Goal: Find specific page/section

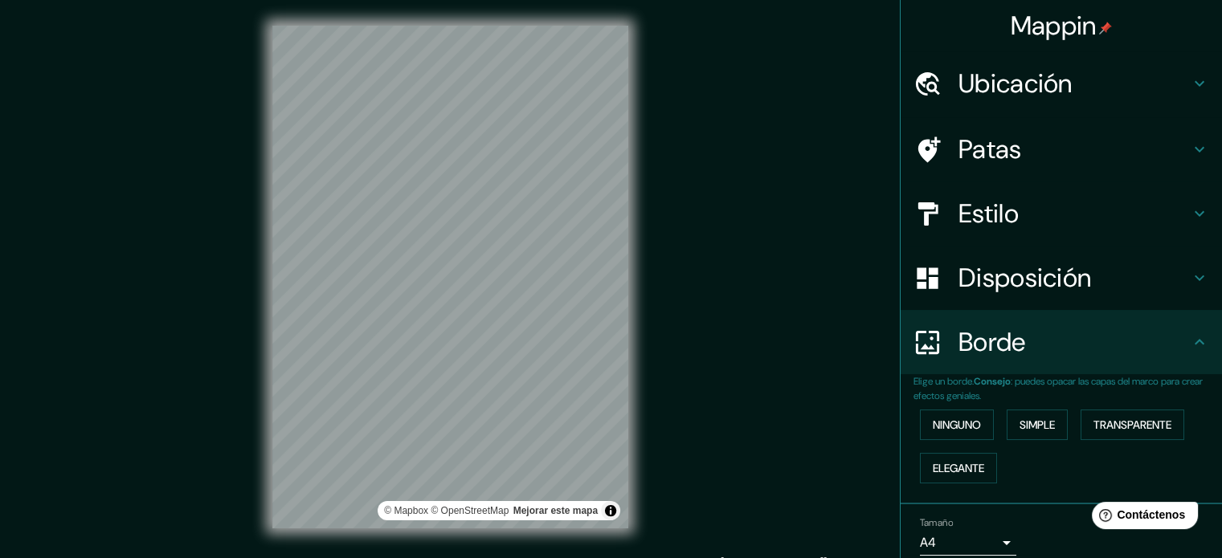
scroll to position [64, 0]
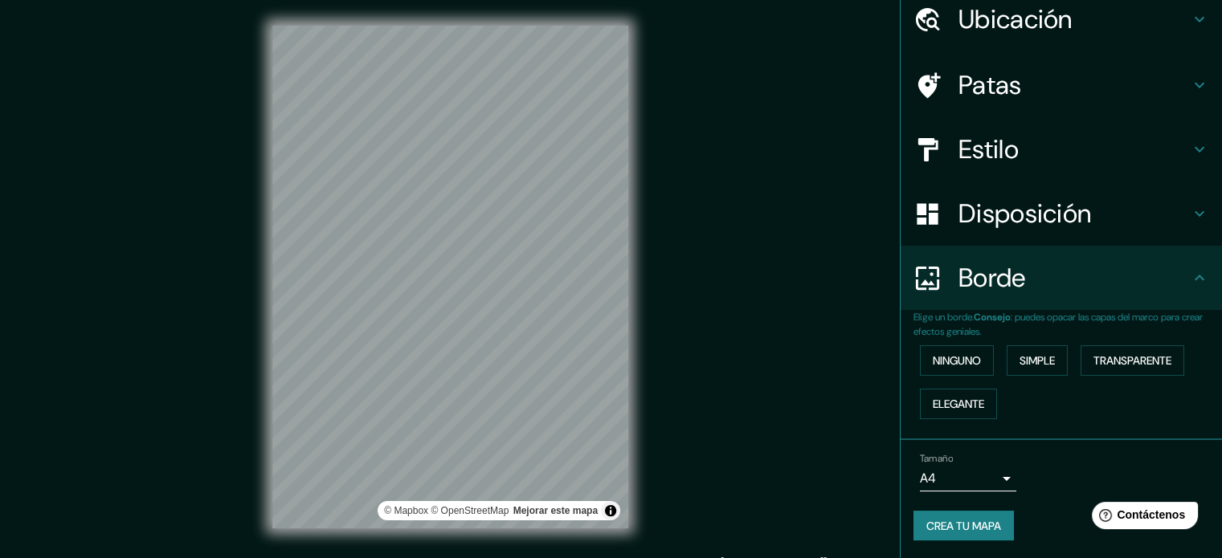
click at [261, 430] on div "© Mapbox © OpenStreetMap Mejorar este mapa" at bounding box center [450, 277] width 1100 height 503
drag, startPoint x: 671, startPoint y: 312, endPoint x: 704, endPoint y: 326, distance: 35.2
click at [704, 326] on div "© Mapbox © OpenStreetMap Mejorar este mapa" at bounding box center [450, 277] width 1100 height 503
click at [628, 529] on div "© Mapbox © OpenStreetMap Mejorar este mapa" at bounding box center [450, 277] width 1151 height 554
click at [257, 138] on div "© Mapbox © OpenStreetMap Mejorar este mapa" at bounding box center [450, 277] width 1100 height 503
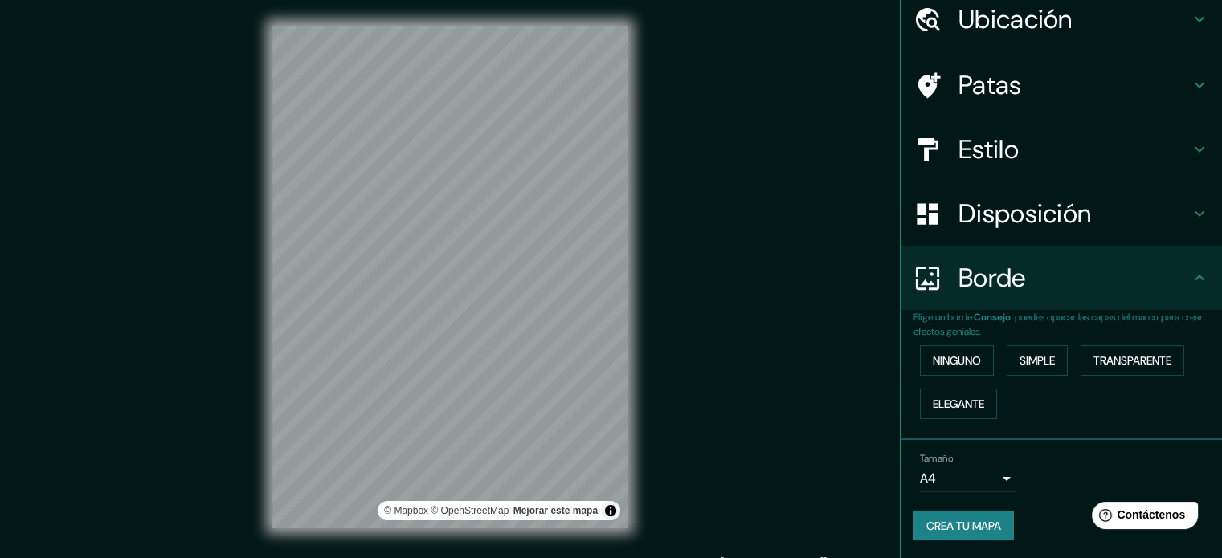
click at [270, 283] on div "© Mapbox © OpenStreetMap Mejorar este mapa" at bounding box center [450, 277] width 1100 height 503
click at [359, 557] on html "Mappin Ubicación Lagunas, [GEOGRAPHIC_DATA], [GEOGRAPHIC_DATA] Lagunas [GEOGRAP…" at bounding box center [611, 279] width 1222 height 558
click at [202, 407] on div "© Mapbox © OpenStreetMap Mejorar este mapa" at bounding box center [450, 277] width 1100 height 503
click at [217, 362] on div "© Mapbox © OpenStreetMap Mejorar este mapa" at bounding box center [450, 277] width 1100 height 503
click at [630, 298] on div at bounding box center [450, 277] width 1100 height 503
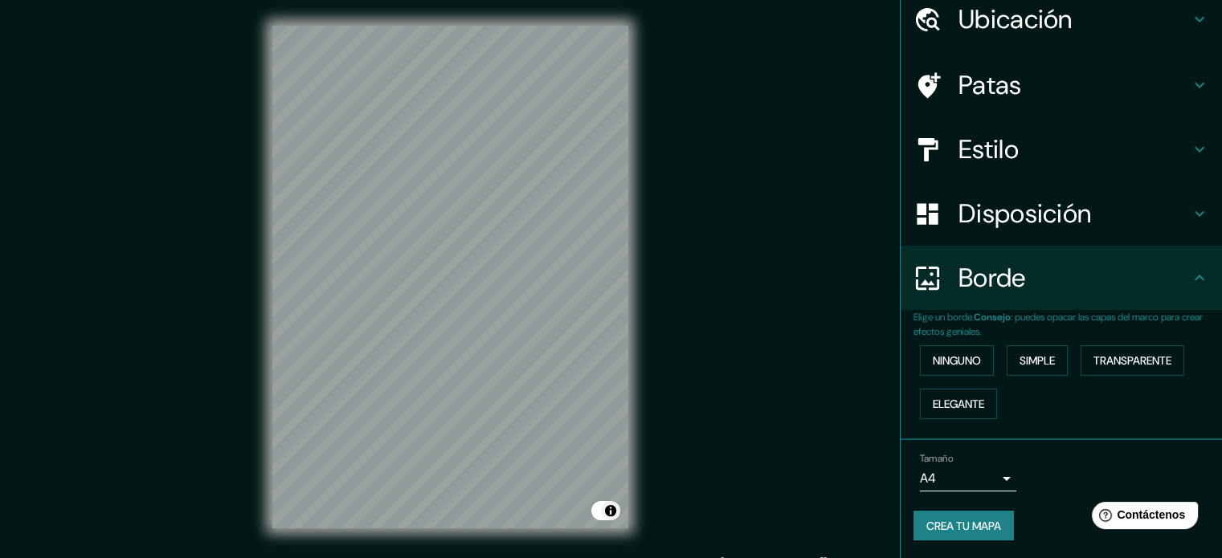
click at [576, 546] on div at bounding box center [450, 277] width 1151 height 554
click at [613, 513] on button "Activar o desactivar atribución" at bounding box center [610, 510] width 19 height 19
drag, startPoint x: 517, startPoint y: 262, endPoint x: 814, endPoint y: 40, distance: 370.1
click at [791, 35] on div at bounding box center [450, 277] width 1100 height 503
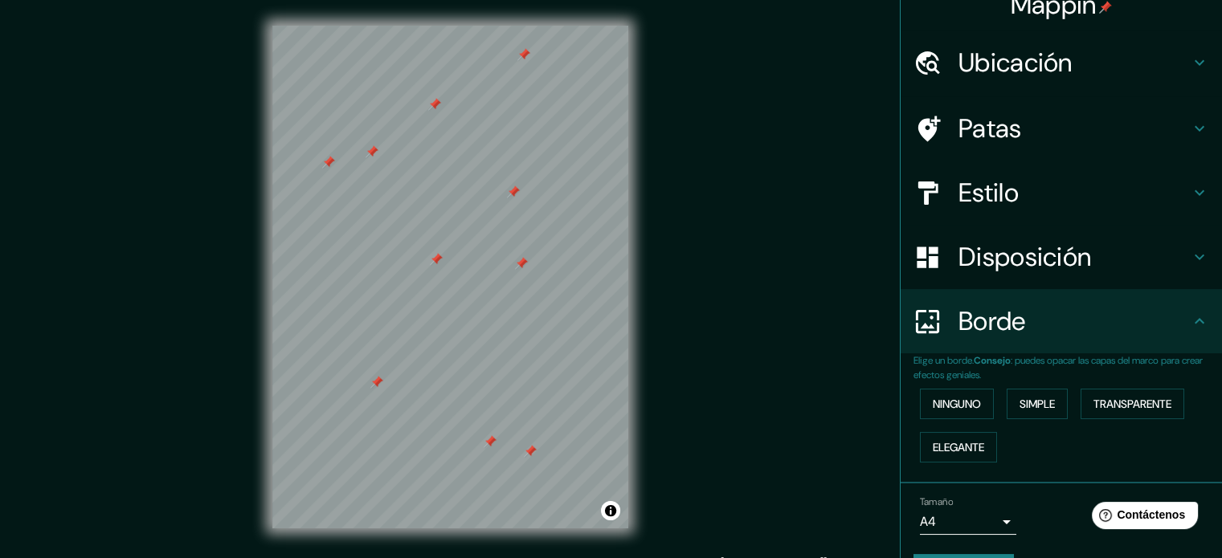
scroll to position [0, 0]
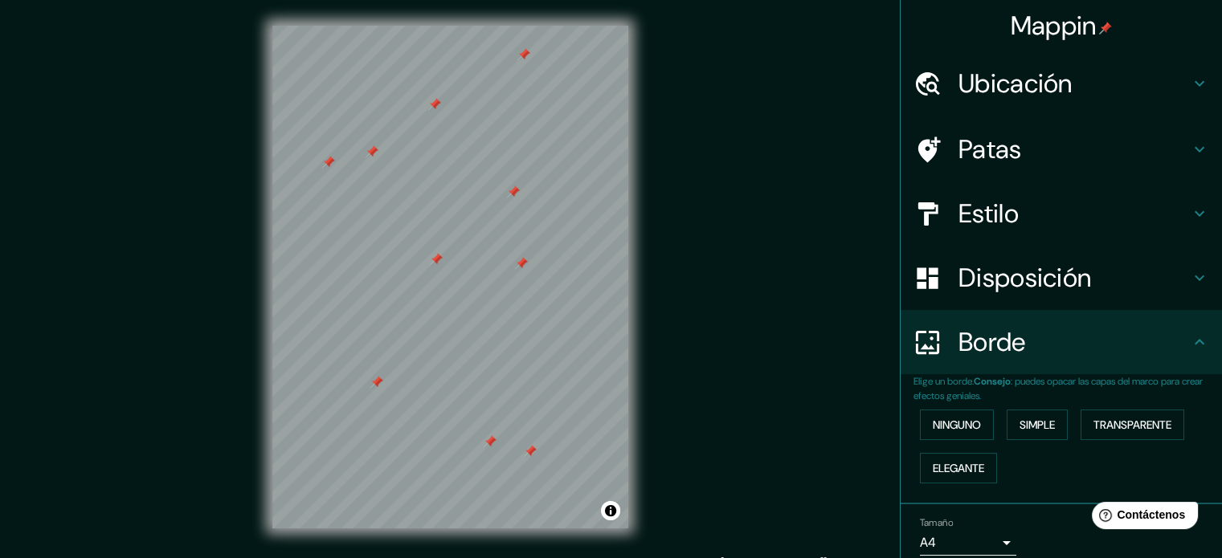
click at [1006, 141] on font "Patas" at bounding box center [989, 150] width 63 height 34
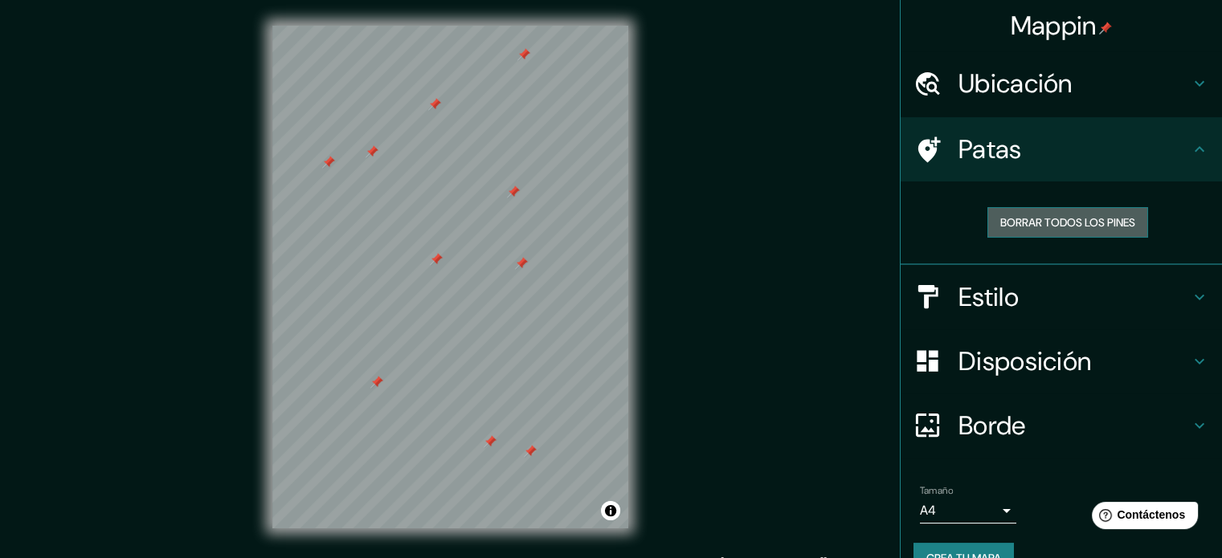
click at [1063, 219] on font "Borrar todos los pines" at bounding box center [1067, 222] width 135 height 14
click at [723, 295] on div at bounding box center [450, 277] width 1100 height 503
click at [707, 385] on div at bounding box center [450, 277] width 1100 height 503
click at [391, 324] on div at bounding box center [450, 277] width 1100 height 503
drag, startPoint x: 262, startPoint y: 296, endPoint x: 90, endPoint y: 346, distance: 179.2
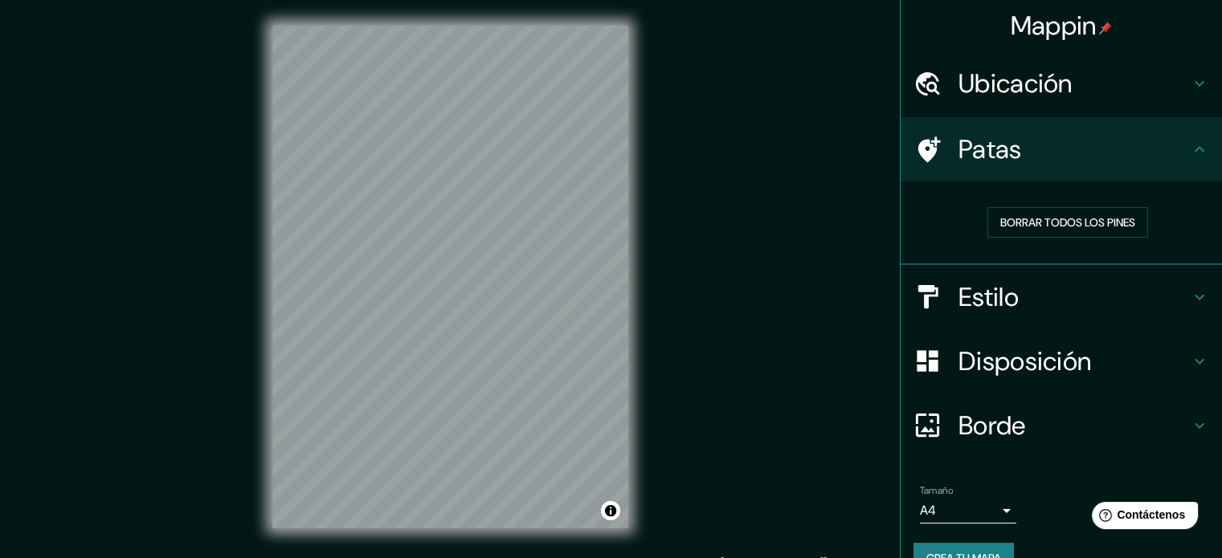
click at [90, 346] on div at bounding box center [450, 277] width 1100 height 503
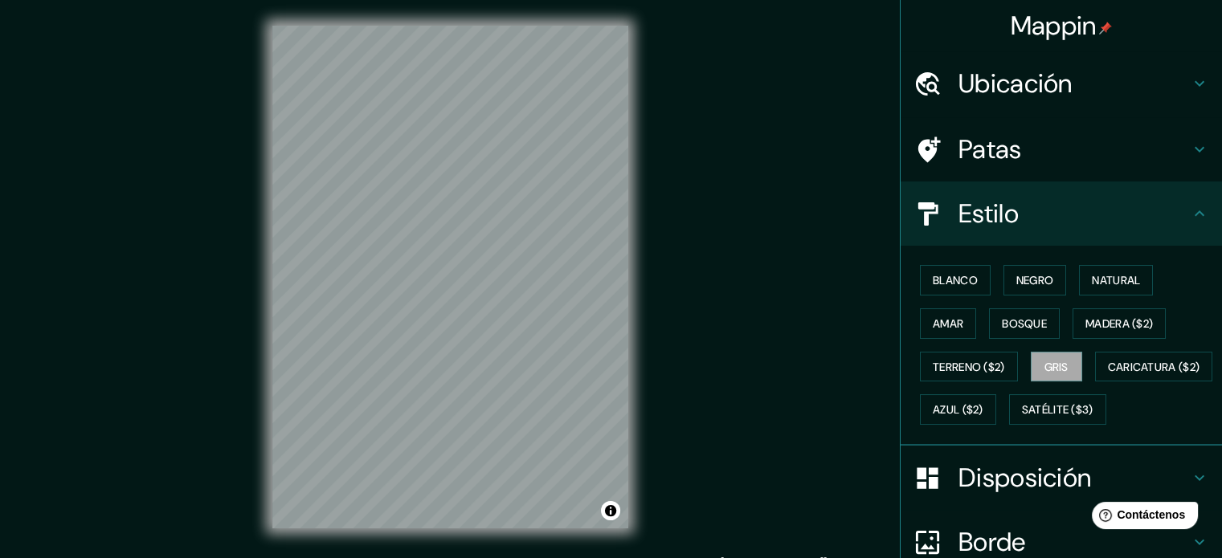
scroll to position [19, 0]
